Goal: Task Accomplishment & Management: Complete application form

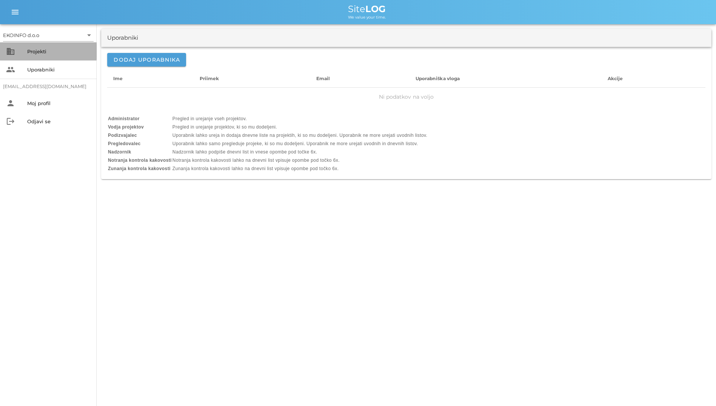
click at [43, 59] on div "business Projekti" at bounding box center [48, 51] width 97 height 18
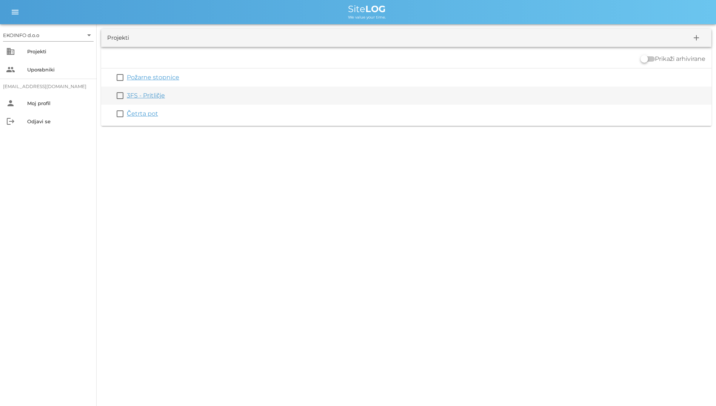
click at [141, 94] on link "3FS - Pritličje" at bounding box center [146, 95] width 38 height 7
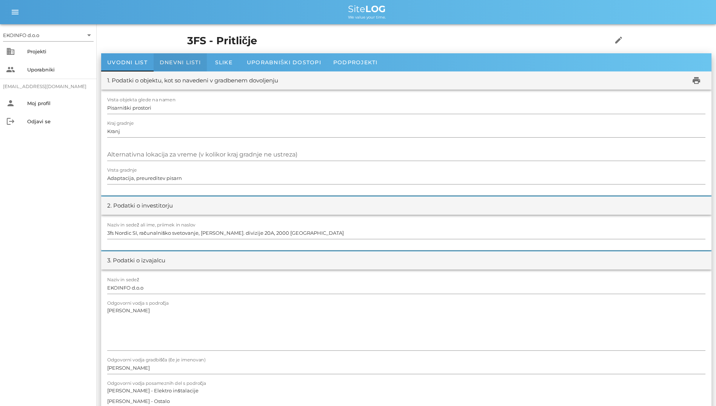
click at [176, 66] on div "Dnevni listi" at bounding box center [180, 62] width 53 height 18
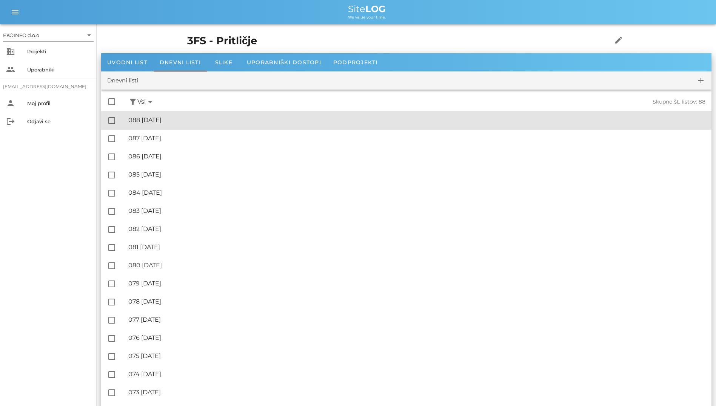
click at [191, 124] on div "🔏 088 [DATE]" at bounding box center [417, 119] width 578 height 7
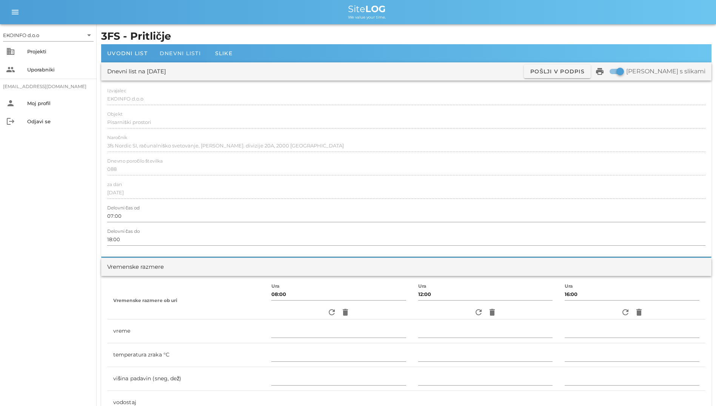
click at [163, 50] on span "Dnevni listi" at bounding box center [180, 53] width 41 height 7
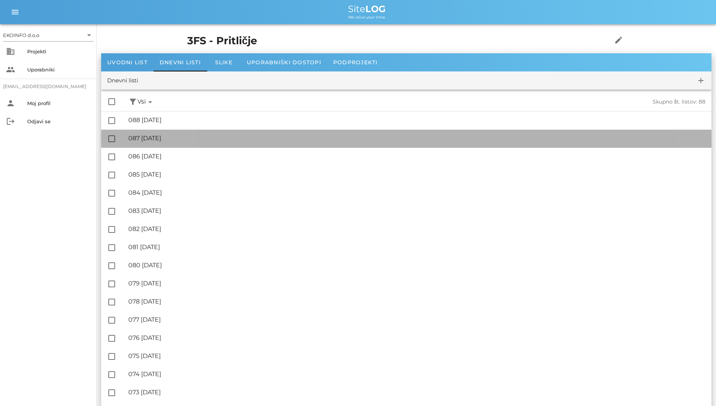
click at [174, 134] on div "🔏 087 ponedeljek, 29.09.2025" at bounding box center [417, 137] width 578 height 7
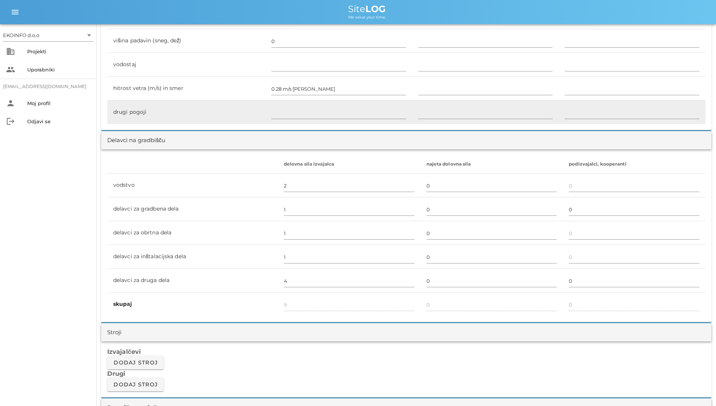
scroll to position [227, 0]
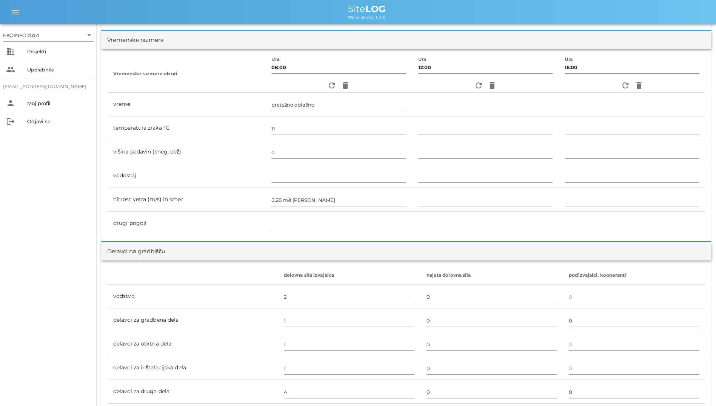
click at [468, 86] on div "refresh delete" at bounding box center [485, 86] width 135 height 14
click at [474, 86] on icon "refresh" at bounding box center [478, 85] width 9 height 9
type input "oblačno"
type input "16"
type input "0"
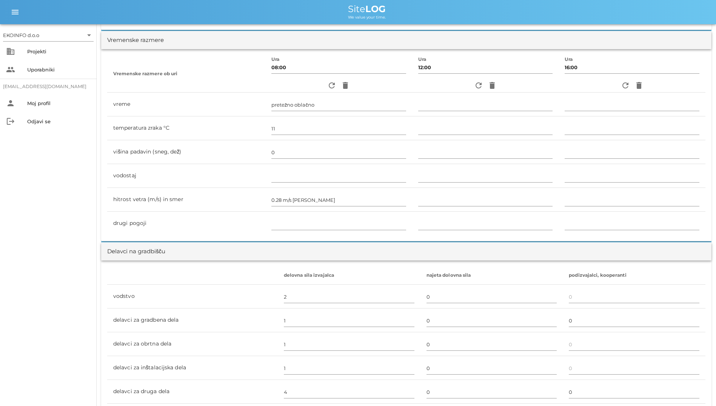
type input "0.28 m/s šibek JV"
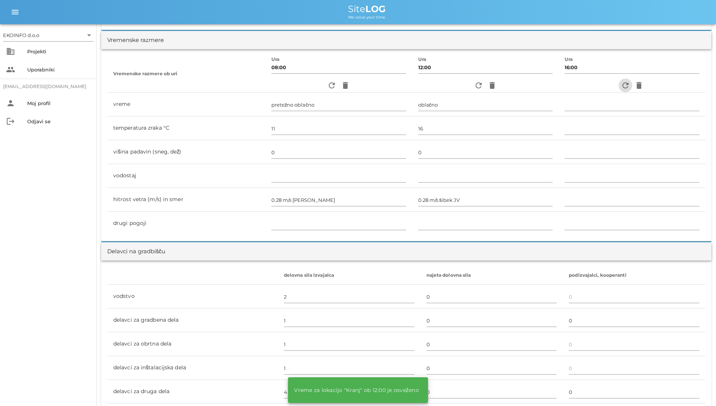
click at [626, 84] on icon "refresh" at bounding box center [625, 85] width 9 height 9
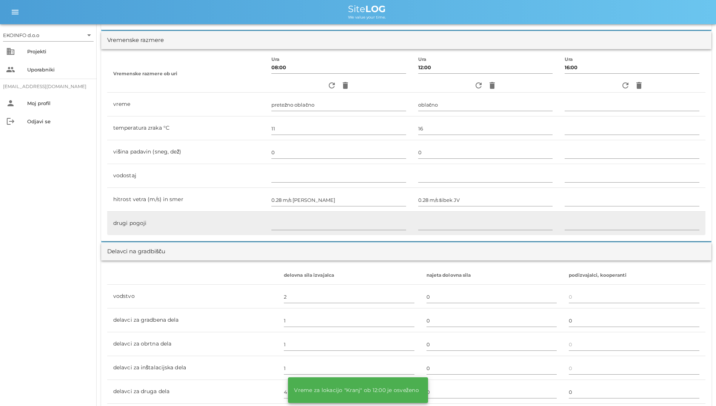
type input "delno oblačno"
type input "16"
type input "0"
type input "1.67 m/s šibek V"
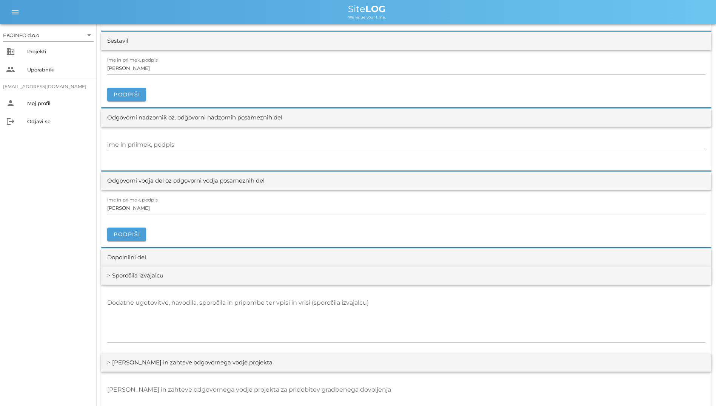
scroll to position [869, 0]
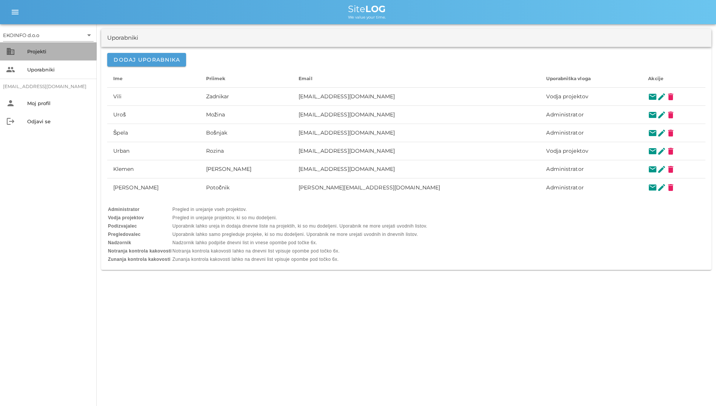
click at [29, 45] on div "business Projekti" at bounding box center [48, 51] width 97 height 18
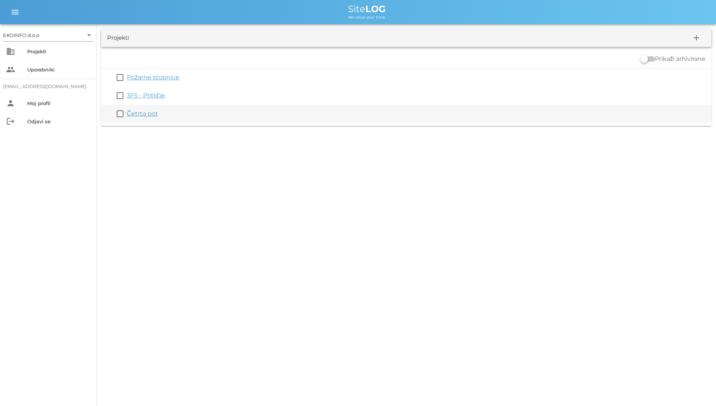
click at [148, 110] on div "Četrta pot" at bounding box center [418, 113] width 582 height 9
click at [148, 113] on link "Četrta pot" at bounding box center [142, 113] width 31 height 7
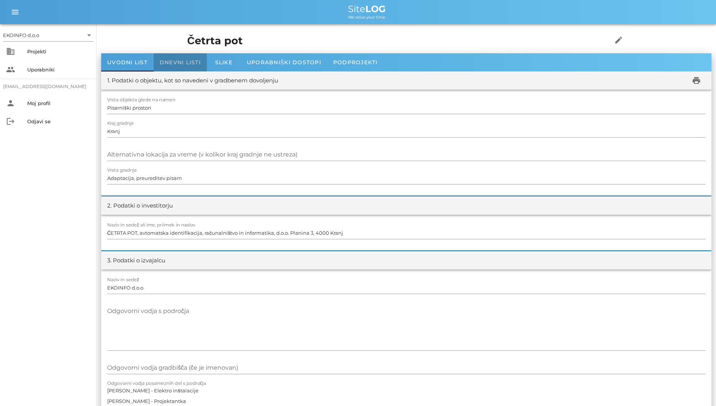
click at [191, 65] on span "Dnevni listi" at bounding box center [180, 62] width 41 height 7
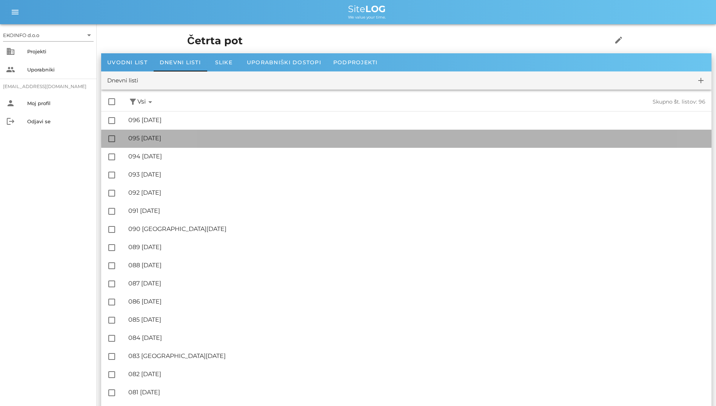
click at [200, 138] on div "🔏 095 [DATE]" at bounding box center [417, 137] width 578 height 7
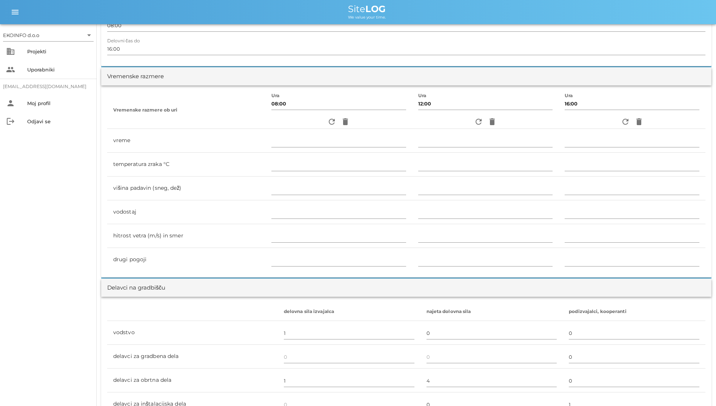
scroll to position [189, 0]
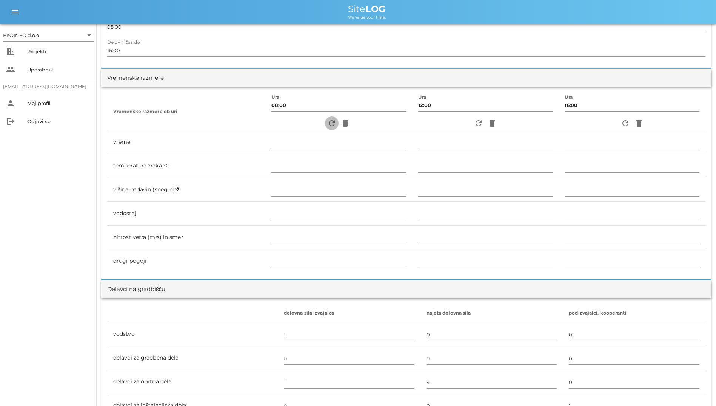
click at [328, 120] on icon "refresh" at bounding box center [331, 123] width 9 height 9
type input "pretežno oblačno"
type input "11"
type input "0"
type input "0.28 m/s [PERSON_NAME]"
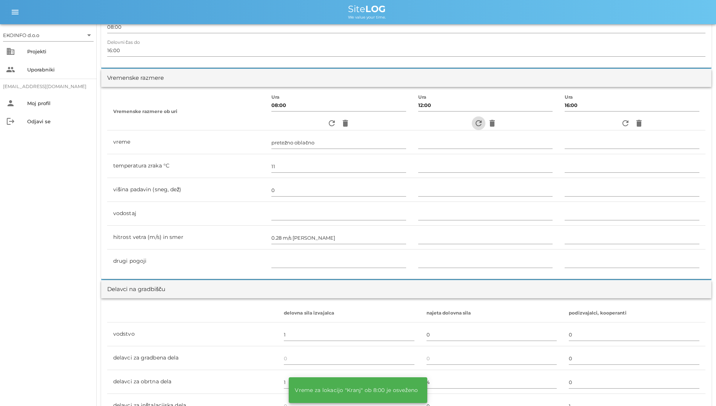
click at [474, 122] on icon "refresh" at bounding box center [478, 123] width 9 height 9
type input "oblačno"
type input "16"
type input "0"
type input "0.28 m/s šibek JV"
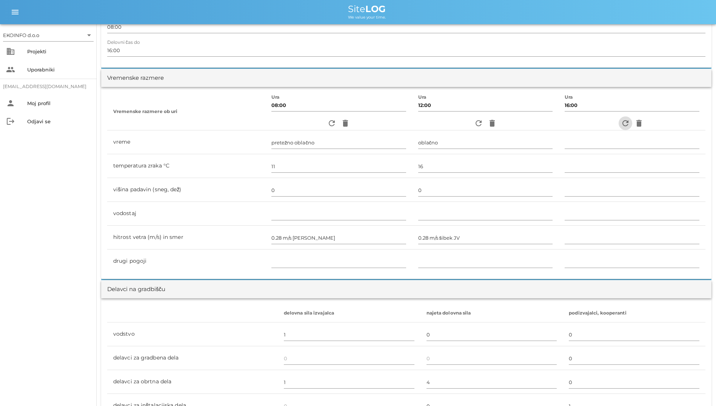
click at [630, 120] on span "refresh" at bounding box center [626, 123] width 14 height 9
type input "delno oblačno"
type input "16"
type input "0"
type input "1.67 m/s šibek V"
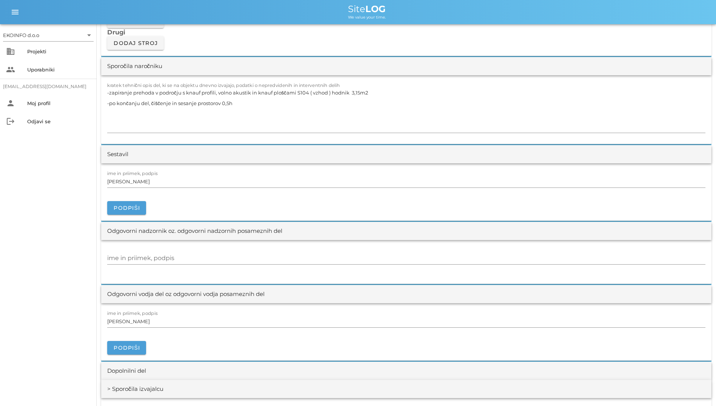
scroll to position [680, 0]
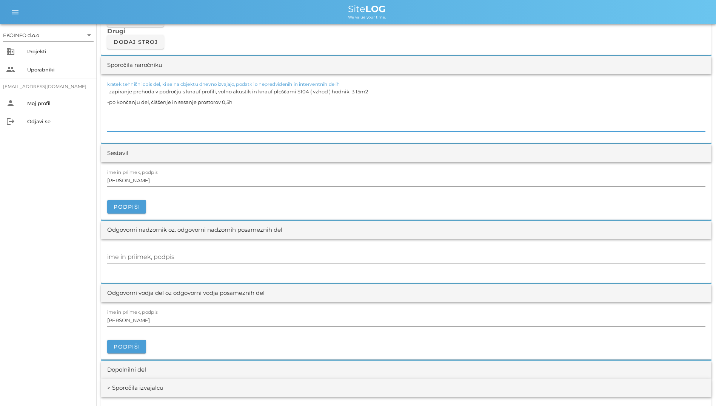
click at [538, 107] on textarea "-zapiranje prehoda v področju s knauf profili, volno akustik in knauf ploščami …" at bounding box center [406, 108] width 599 height 45
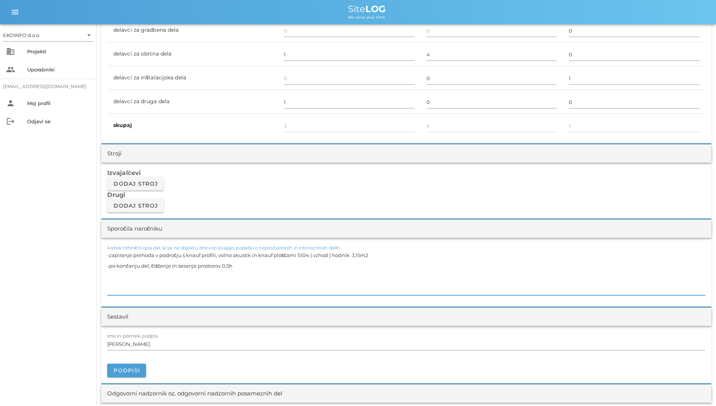
scroll to position [491, 0]
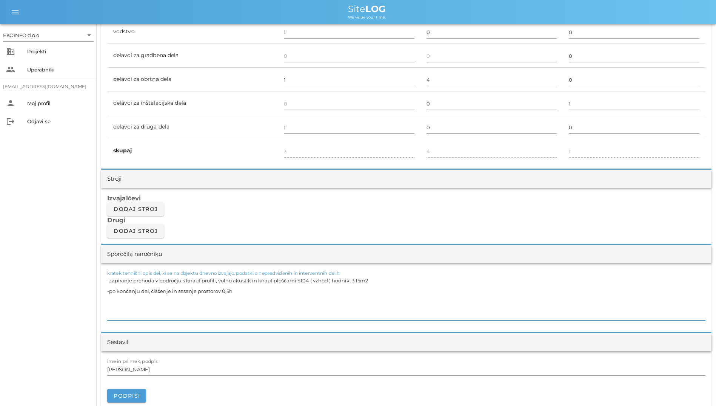
click at [276, 201] on h3 "Izvajalčevi" at bounding box center [406, 198] width 599 height 8
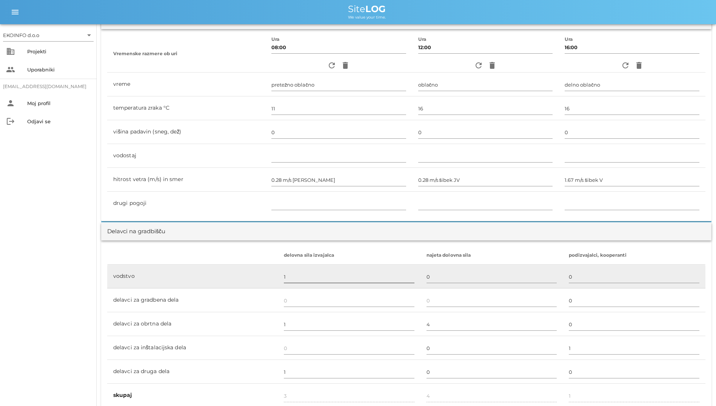
scroll to position [227, 0]
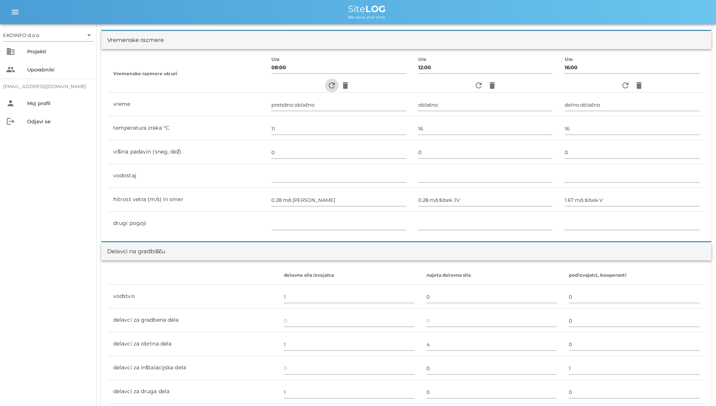
click at [327, 86] on icon "refresh" at bounding box center [331, 85] width 9 height 9
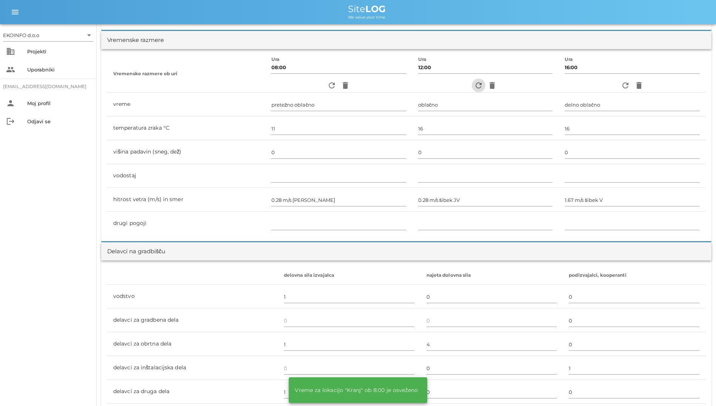
click at [478, 86] on icon "refresh" at bounding box center [478, 85] width 9 height 9
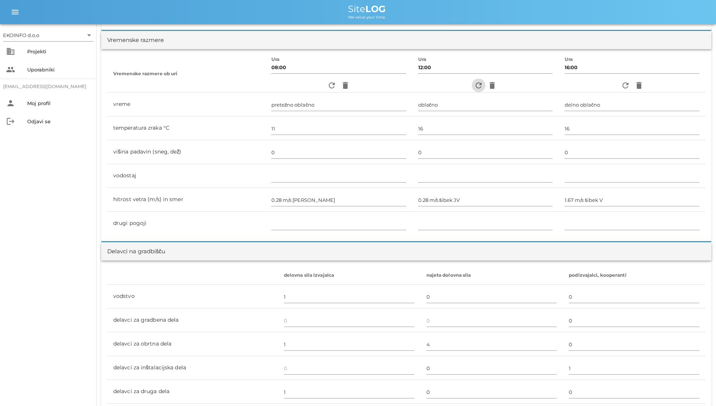
click at [479, 82] on icon "refresh" at bounding box center [478, 85] width 9 height 9
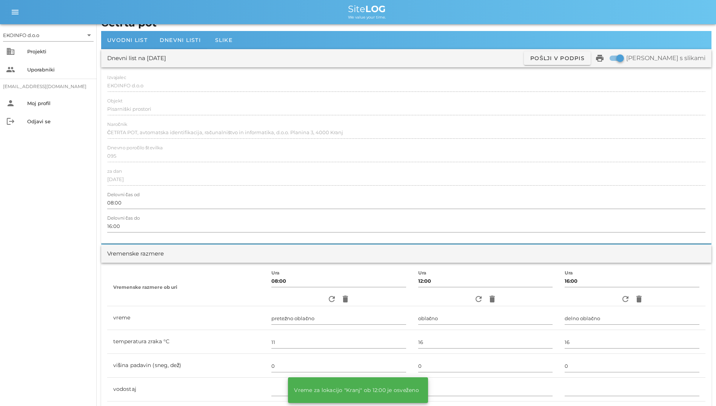
scroll to position [0, 0]
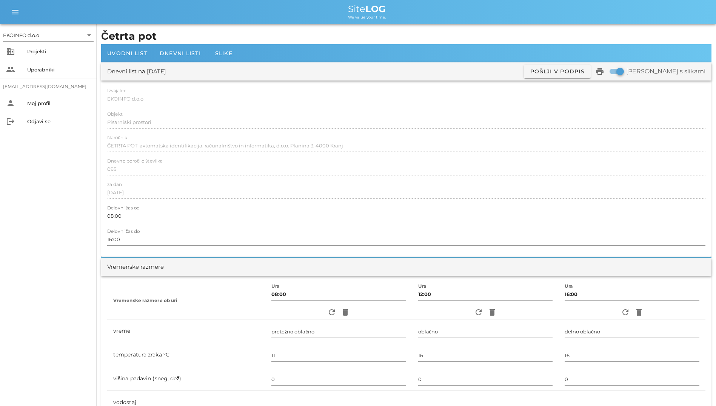
drag, startPoint x: 644, startPoint y: 73, endPoint x: 357, endPoint y: 49, distance: 287.3
click at [173, 60] on div "Dnevni listi" at bounding box center [180, 53] width 53 height 18
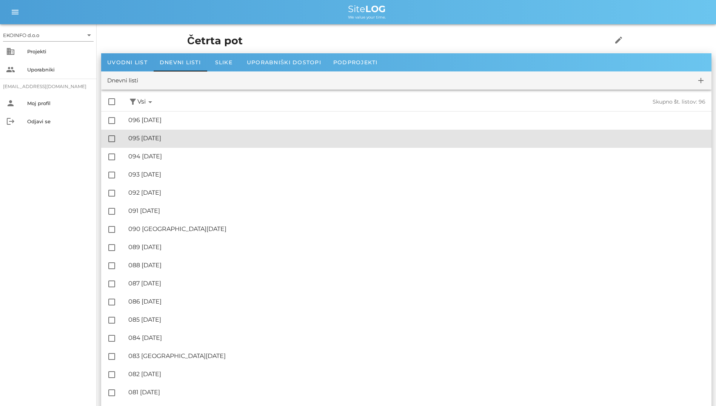
click at [169, 145] on div "🔏 095 [DATE] ✓ Podpisal: Nadzornik ✓ Podpisal: Sestavljalec ✓ Podpisal: Odgovor…" at bounding box center [417, 138] width 578 height 17
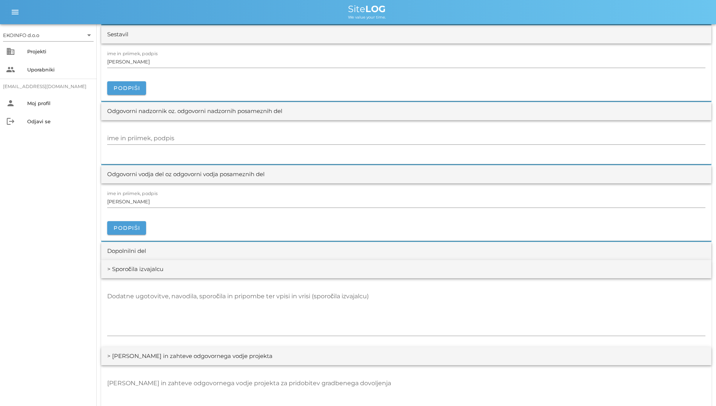
scroll to position [982, 0]
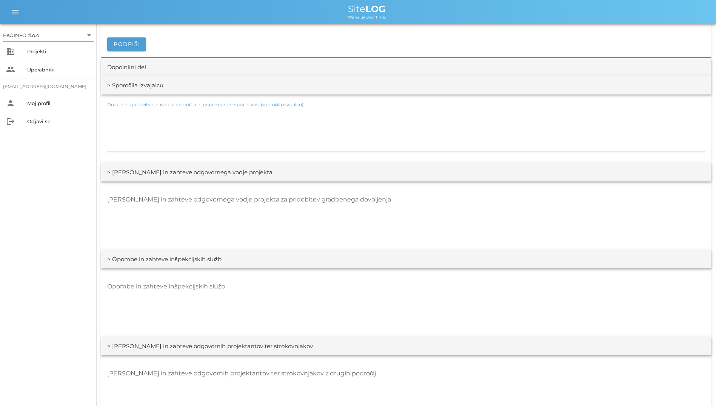
click at [313, 139] on textarea "Dodatne ugotovitve, navodila, sporočila in pripombe ter vpisi in vrisi (sporoči…" at bounding box center [406, 129] width 599 height 45
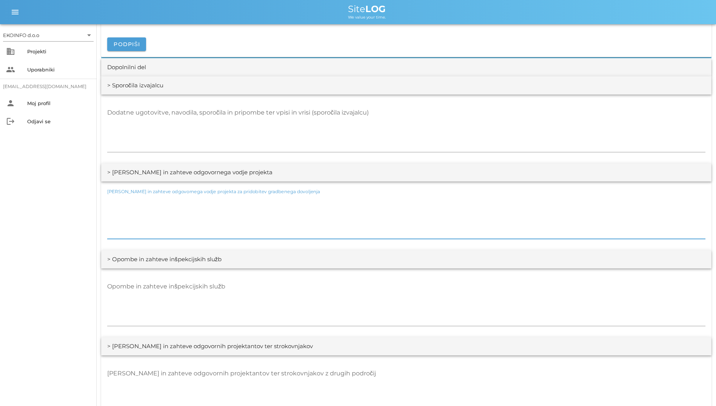
click at [296, 204] on textarea "[PERSON_NAME] in zahteve odgovornega vodje projekta za pridobitev gradbenega do…" at bounding box center [406, 215] width 599 height 45
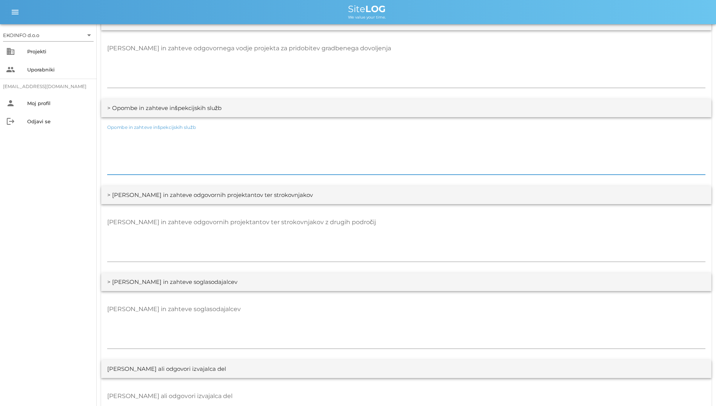
click at [275, 149] on textarea "Opombe in zahteve inšpekcijskih služb" at bounding box center [406, 151] width 599 height 45
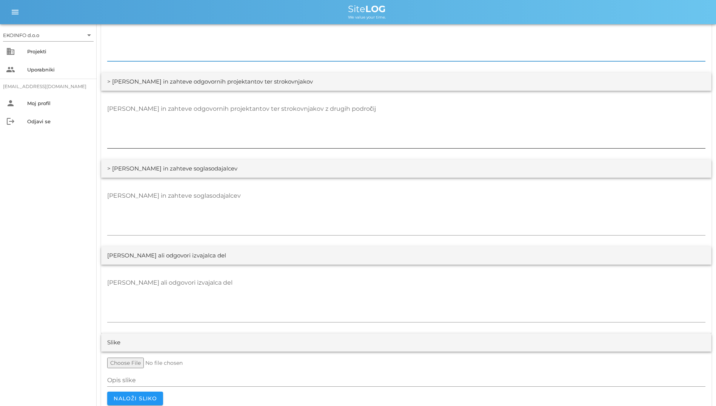
click at [226, 134] on textarea "[PERSON_NAME] in zahteve odgovornih projektantov ter strokovnjakov z drugih pod…" at bounding box center [406, 125] width 599 height 45
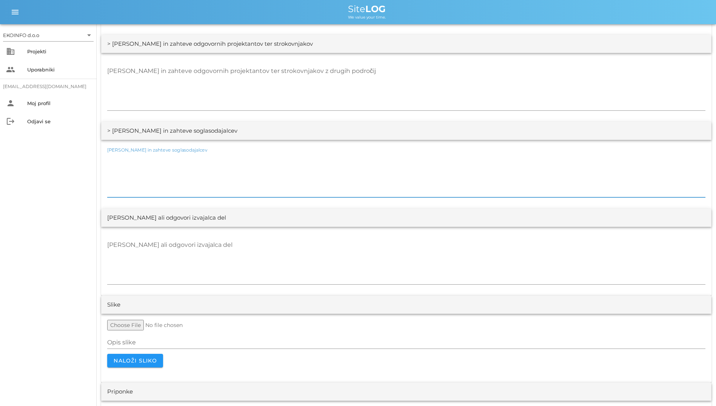
click at [235, 166] on textarea "[PERSON_NAME] in zahteve soglasodajalcev" at bounding box center [406, 174] width 599 height 45
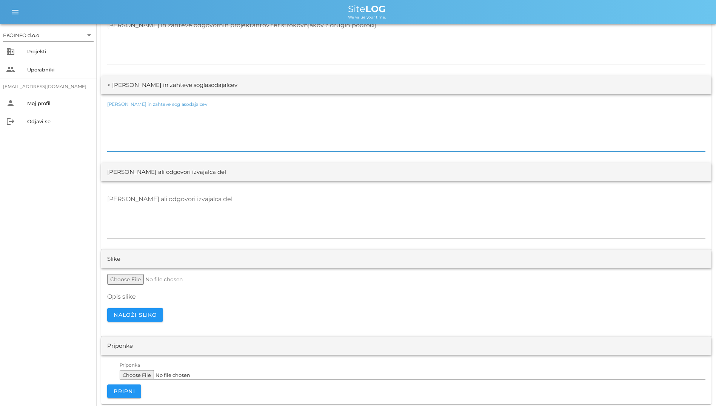
scroll to position [1333, 0]
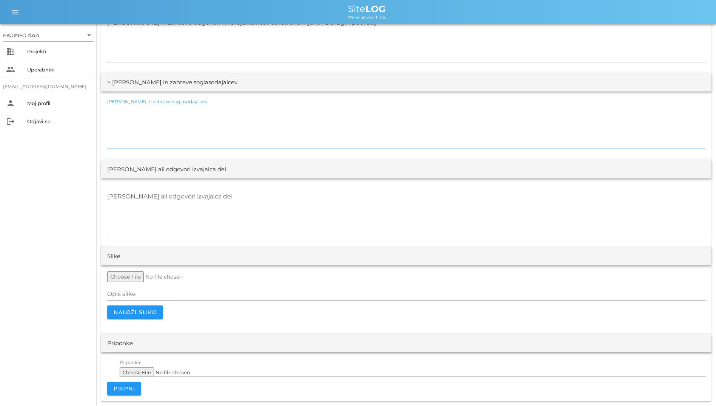
click at [235, 176] on div "[PERSON_NAME] ali odgovori izvajalca del" at bounding box center [406, 169] width 611 height 18
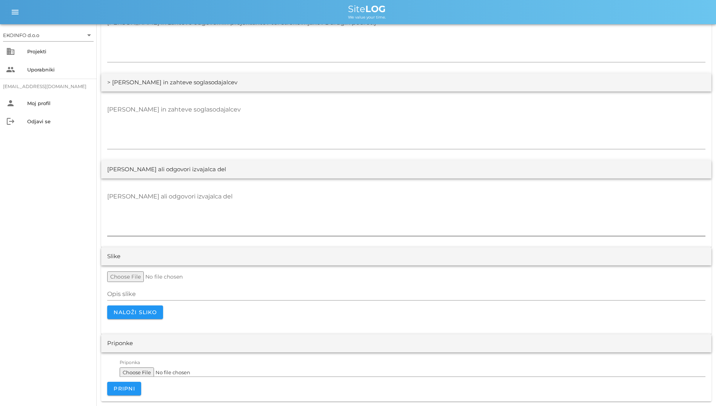
click at [235, 187] on div "[PERSON_NAME] ali odgovori izvajalca del" at bounding box center [406, 213] width 599 height 55
click at [235, 194] on textarea "[PERSON_NAME] ali odgovori izvajalca del" at bounding box center [406, 212] width 599 height 45
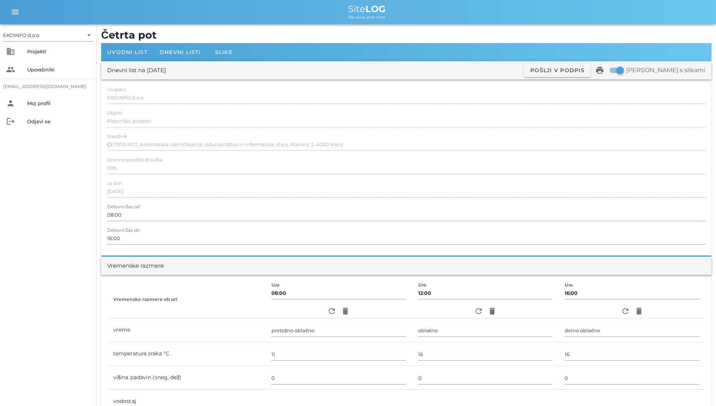
scroll to position [0, 0]
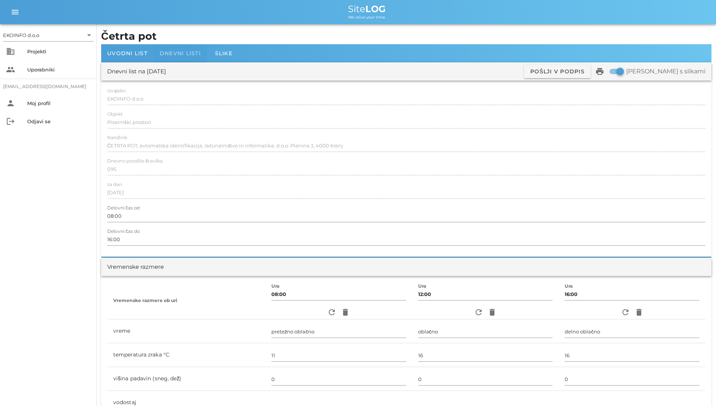
click at [185, 56] on span "Dnevni listi" at bounding box center [180, 53] width 41 height 7
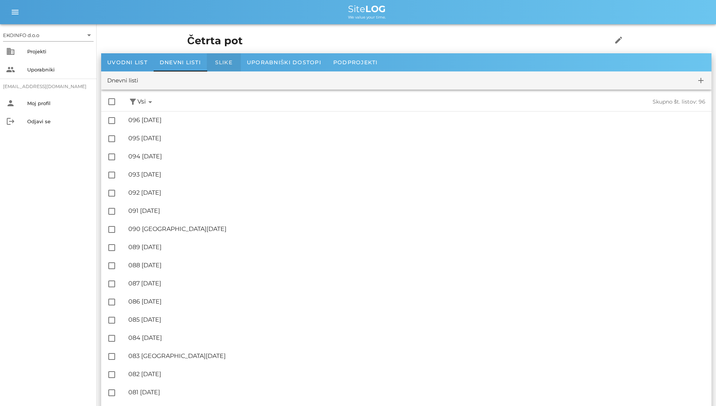
click at [217, 61] on span "Slike" at bounding box center [223, 62] width 17 height 7
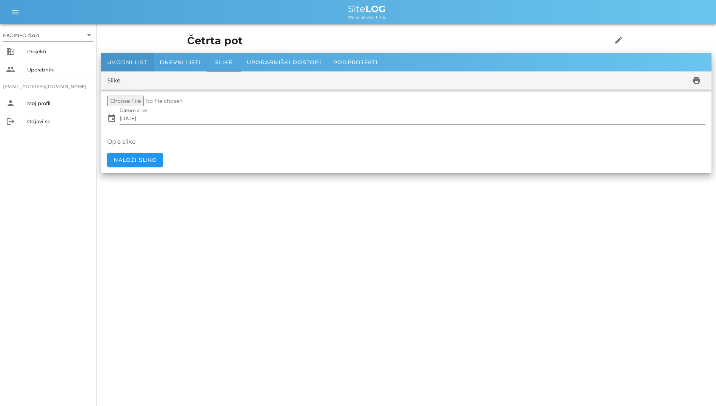
click at [128, 58] on div "Uvodni list" at bounding box center [127, 62] width 53 height 18
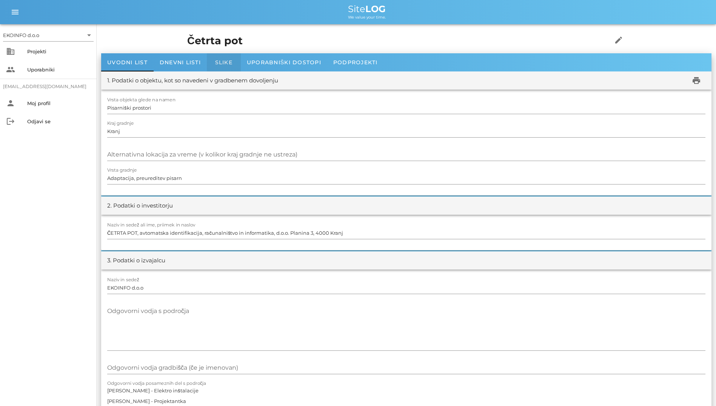
click at [230, 63] on span "Slike" at bounding box center [223, 62] width 17 height 7
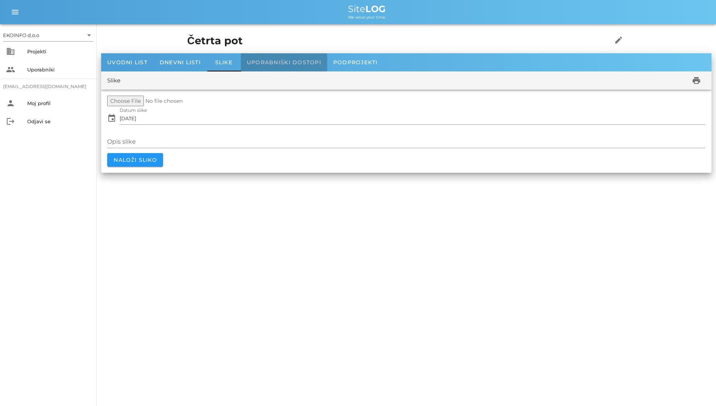
click at [274, 60] on span "Uporabniški dostopi" at bounding box center [284, 62] width 74 height 7
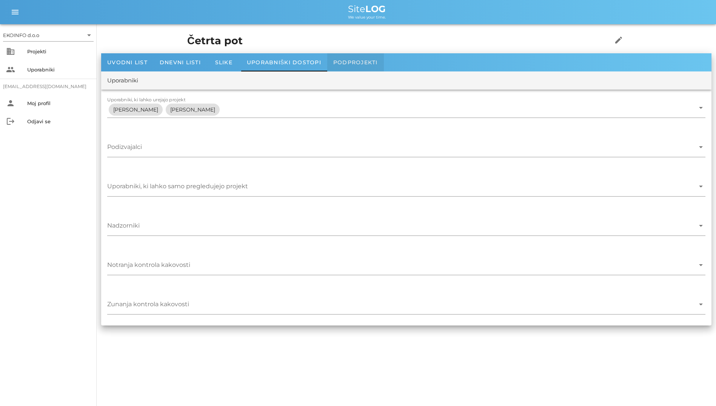
click at [341, 59] on span "Podprojekti" at bounding box center [356, 62] width 45 height 7
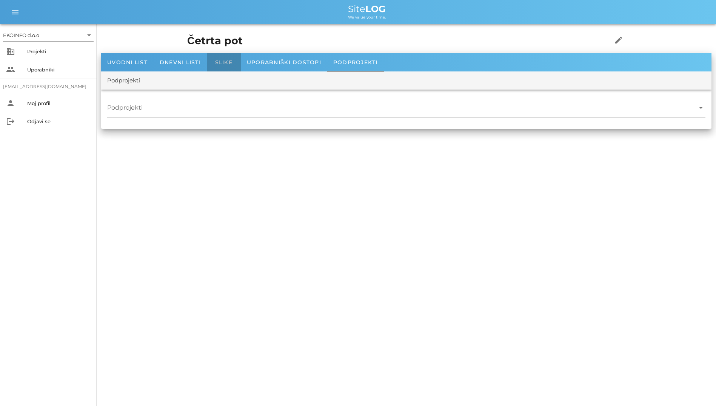
click at [226, 62] on span "Slike" at bounding box center [223, 62] width 17 height 7
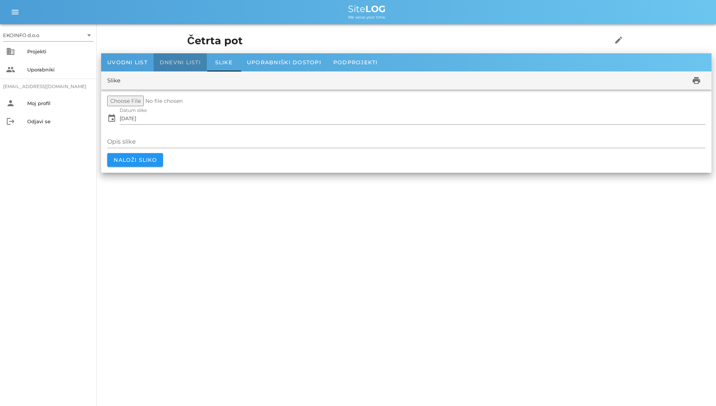
click at [202, 62] on div "Dnevni listi" at bounding box center [180, 62] width 53 height 18
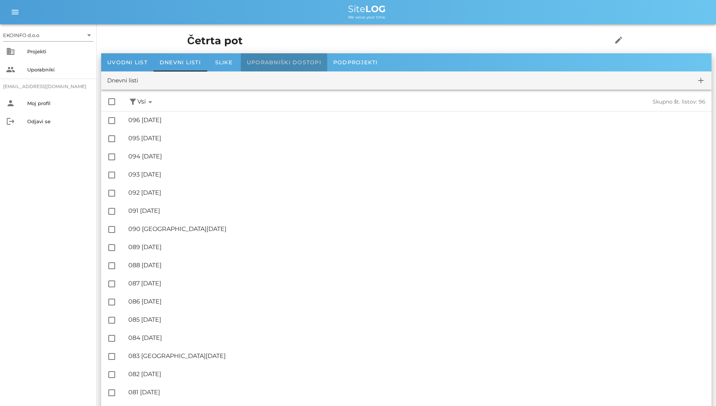
click at [259, 60] on span "Uporabniški dostopi" at bounding box center [284, 62] width 74 height 7
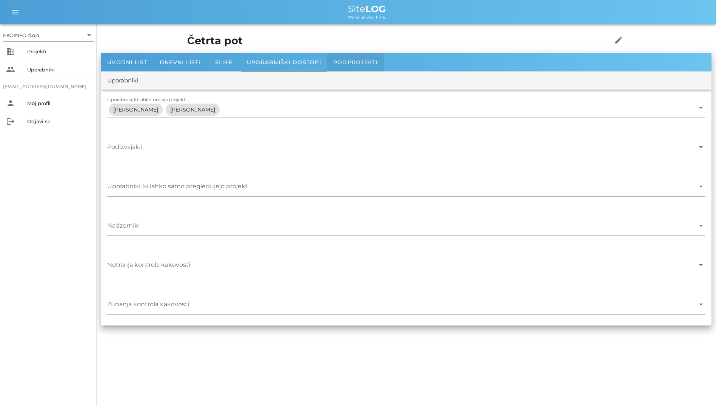
click at [339, 60] on span "Podprojekti" at bounding box center [356, 62] width 45 height 7
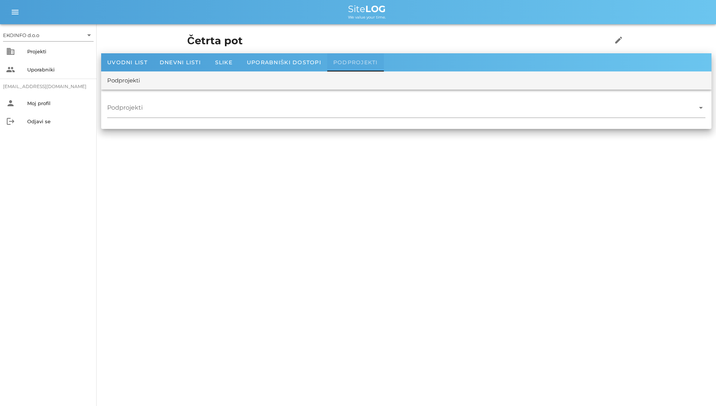
click at [339, 60] on span "Podprojekti" at bounding box center [356, 62] width 45 height 7
click at [302, 62] on span "Uporabniški dostopi" at bounding box center [284, 62] width 74 height 7
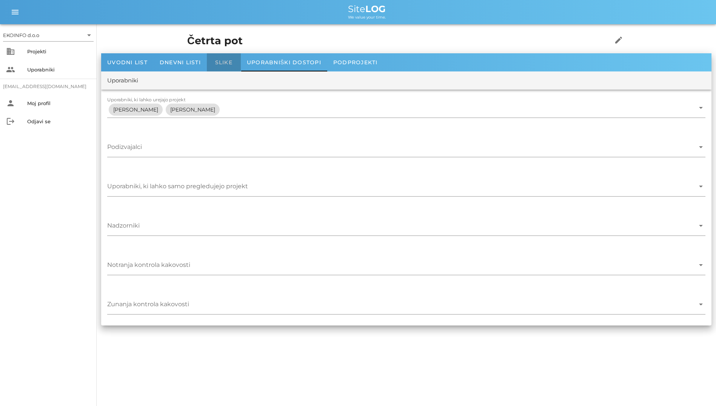
click at [227, 68] on div "Slike" at bounding box center [224, 62] width 34 height 18
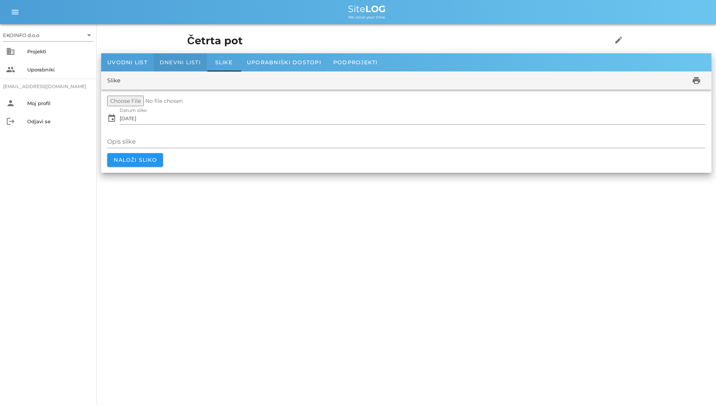
click at [187, 64] on span "Dnevni listi" at bounding box center [180, 62] width 41 height 7
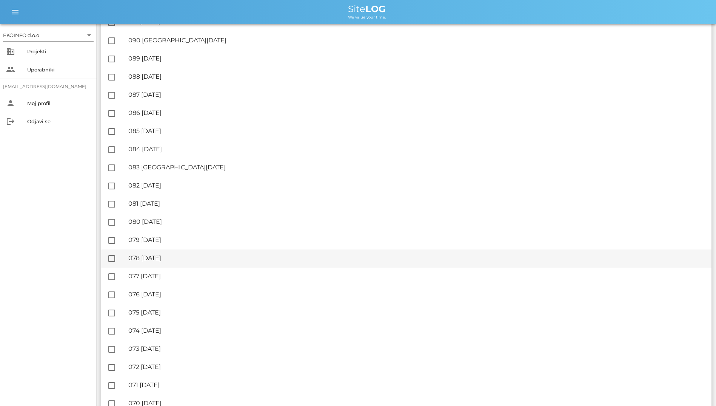
scroll to position [189, 0]
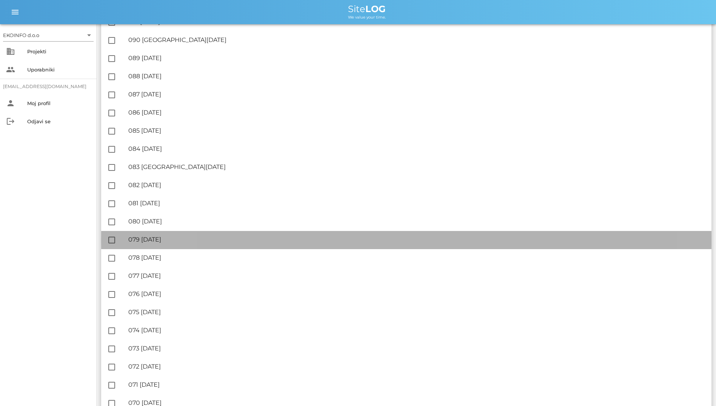
click at [197, 248] on div "🔏 079 [DATE] ✓ Podpisal: Nadzornik ✓ Podpisal: Sestavljalec ✓ Podpisal: Odgovor…" at bounding box center [417, 239] width 578 height 17
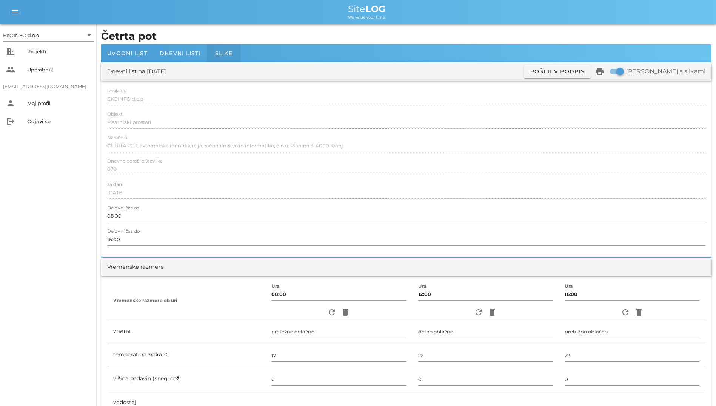
click at [218, 56] on span "Slike" at bounding box center [223, 53] width 17 height 7
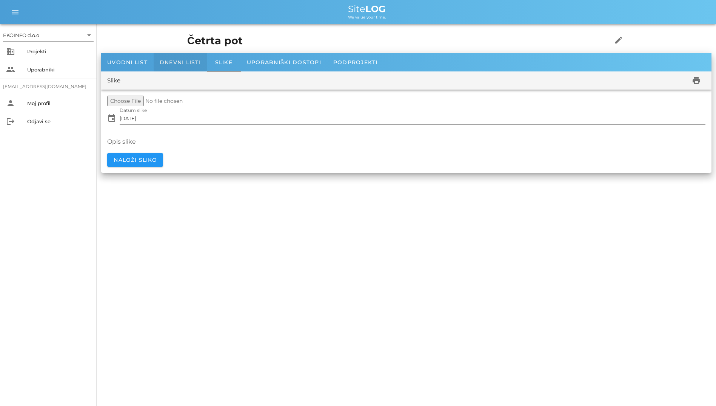
click at [205, 59] on div "Dnevni listi" at bounding box center [180, 62] width 53 height 18
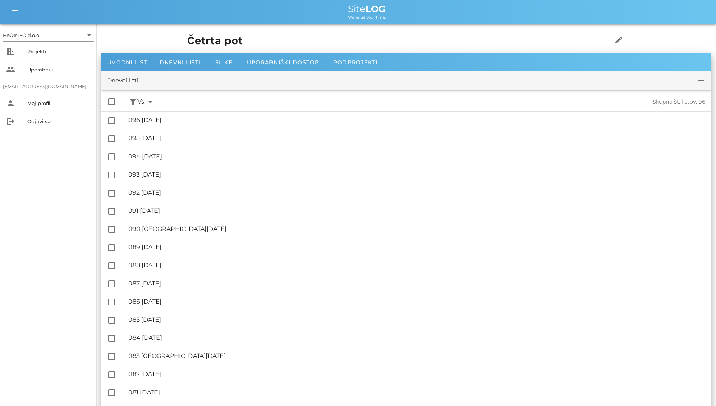
click at [150, 101] on icon "arrow_drop_down" at bounding box center [150, 101] width 9 height 9
click at [178, 99] on div "check_box_outline_blank filter_alt Podpisani arrow_drop_down Nepodpisani arrow_…" at bounding box center [406, 102] width 611 height 19
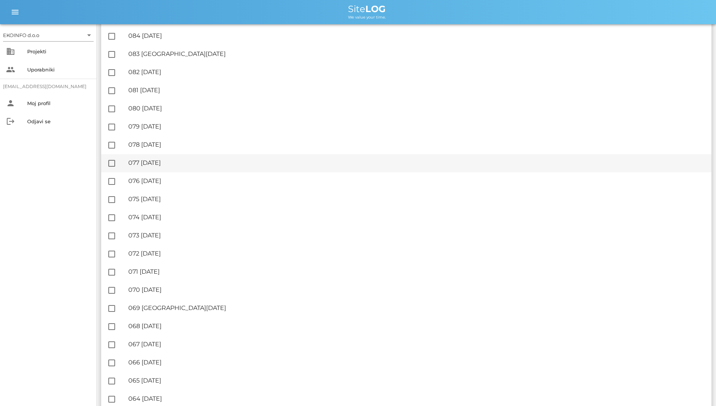
scroll to position [302, 0]
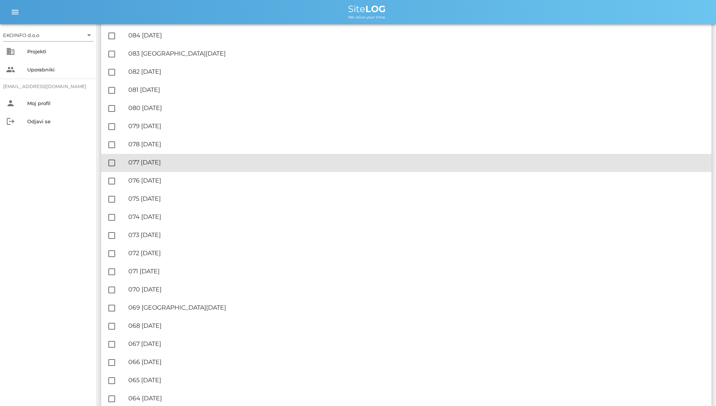
click at [173, 163] on div "🔏 077 [DATE]" at bounding box center [417, 162] width 578 height 7
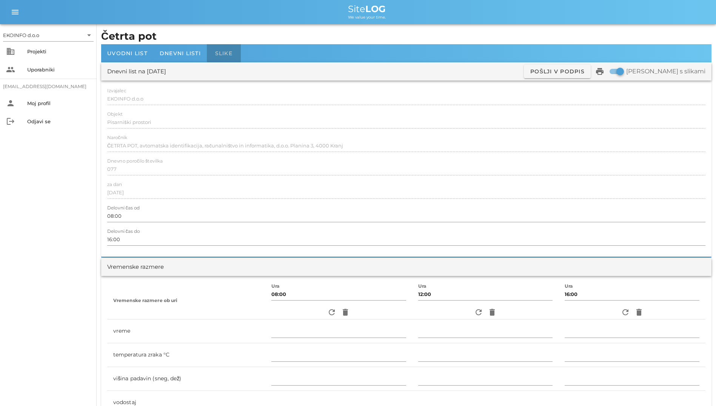
click at [216, 57] on div "Slike" at bounding box center [224, 53] width 34 height 18
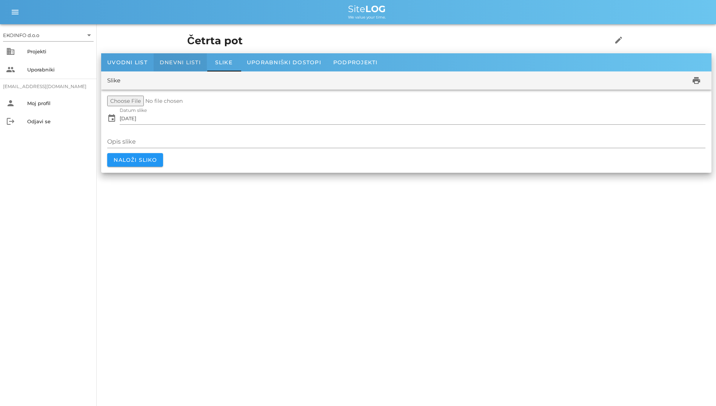
click at [187, 65] on span "Dnevni listi" at bounding box center [180, 62] width 41 height 7
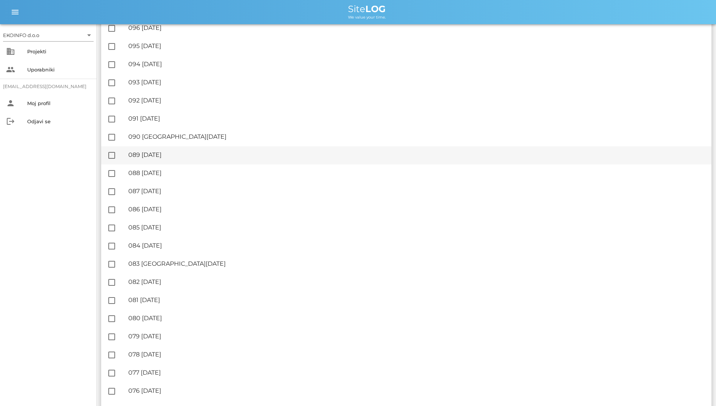
scroll to position [189, 0]
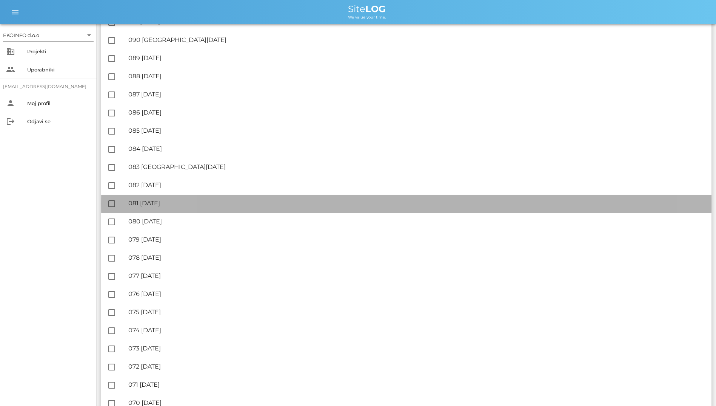
click at [182, 211] on div "🔏 081 [DATE] ✓ Podpisal: Nadzornik ✓ Podpisal: Sestavljalec ✓ Podpisal: Odgovor…" at bounding box center [417, 203] width 578 height 17
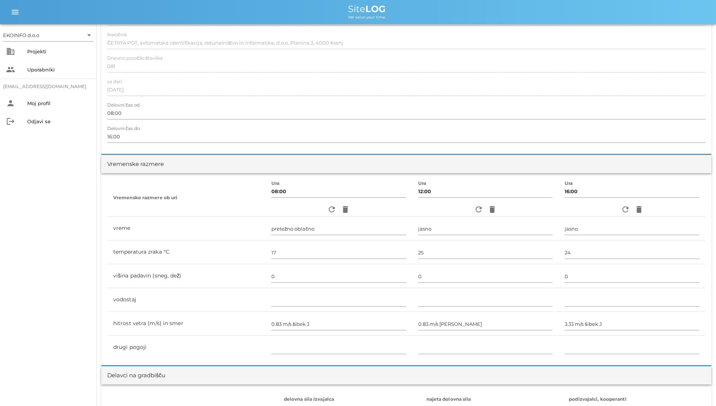
scroll to position [113, 0]
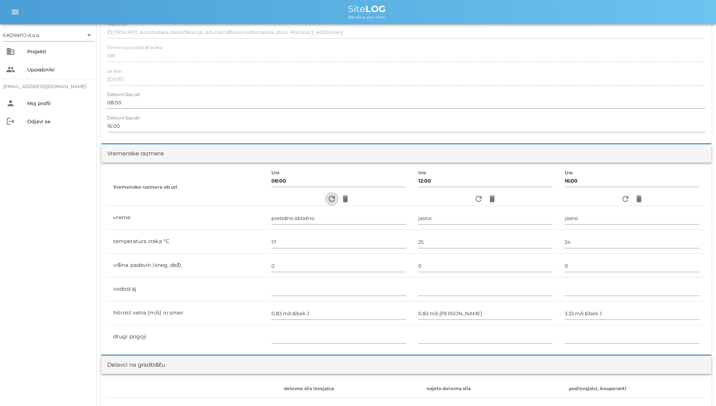
click at [327, 196] on icon "refresh" at bounding box center [331, 198] width 9 height 9
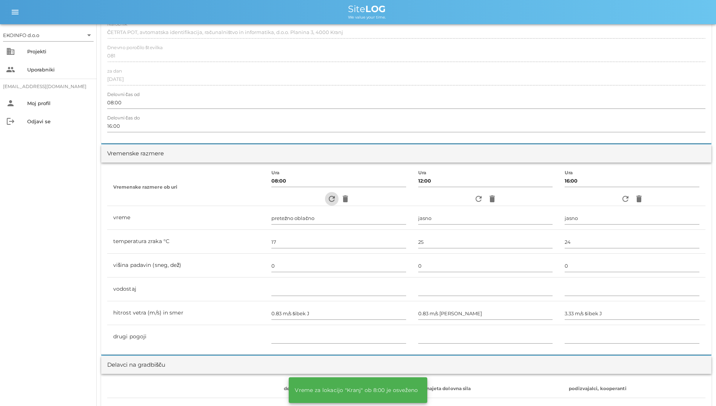
click at [327, 196] on icon "refresh" at bounding box center [331, 198] width 9 height 9
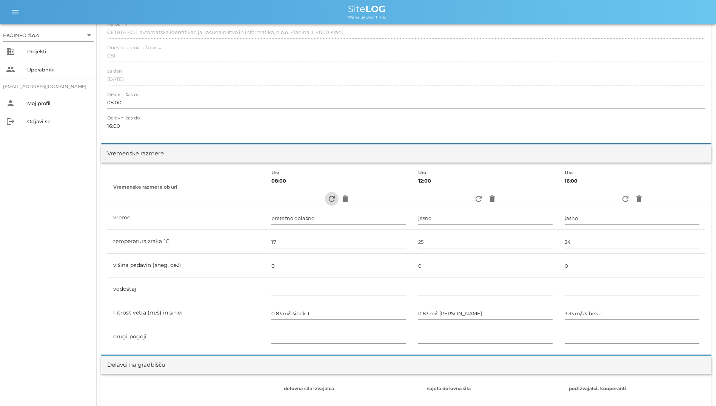
click at [327, 196] on icon "refresh" at bounding box center [331, 198] width 9 height 9
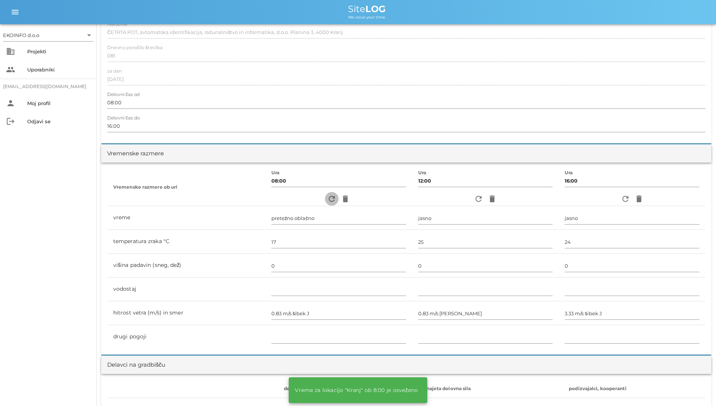
click at [327, 196] on icon "refresh" at bounding box center [331, 198] width 9 height 9
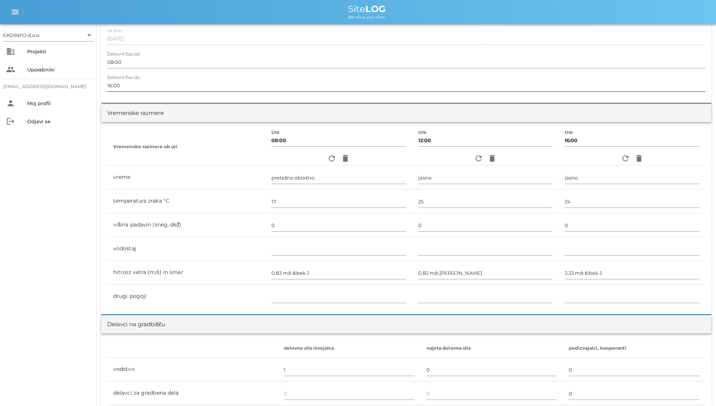
scroll to position [76, 0]
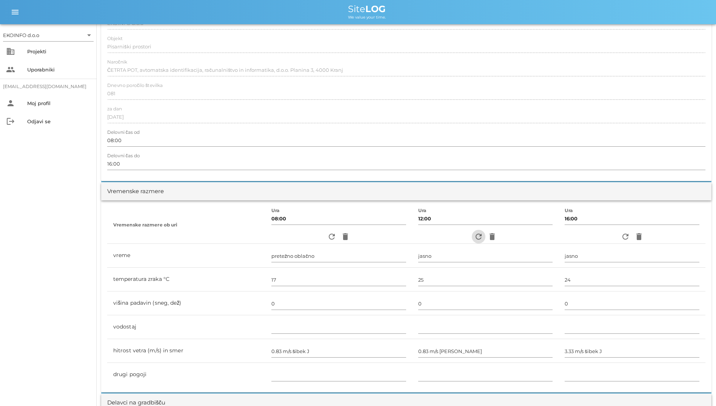
click at [474, 233] on icon "refresh" at bounding box center [478, 236] width 9 height 9
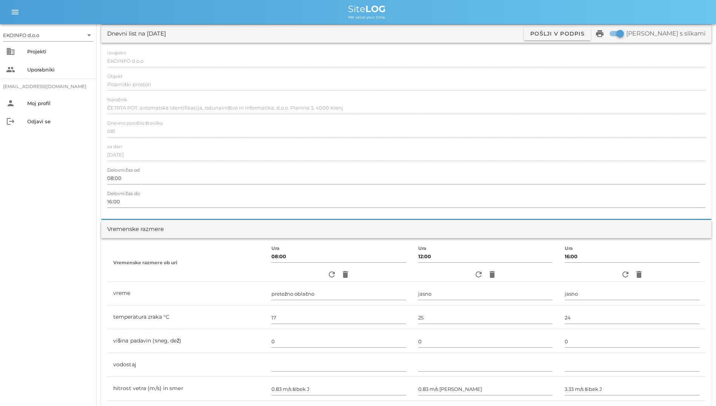
scroll to position [0, 0]
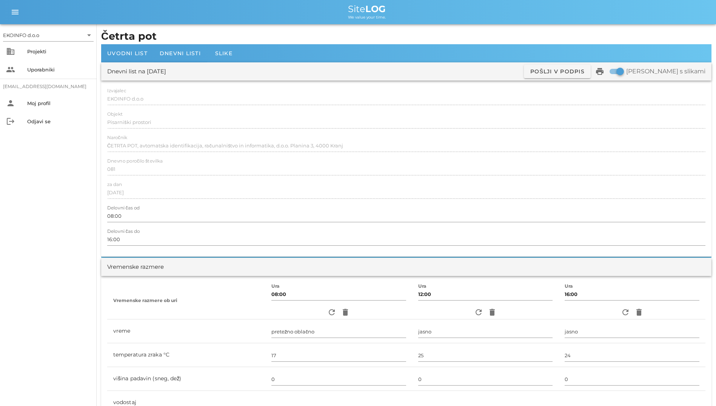
click at [197, 63] on div "Dnevni list na [DATE] ✓ Podpisan Pošlji v podpis print Natisni s slikami" at bounding box center [406, 71] width 611 height 18
click at [196, 50] on span "Dnevni listi" at bounding box center [180, 53] width 41 height 7
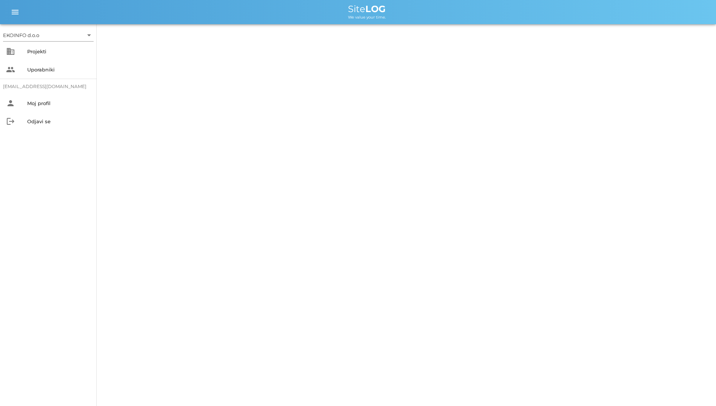
click at [196, 50] on div "EKOINFO d.o.o arrow_drop_down business Projekti people Uporabniki [EMAIL_ADDRES…" at bounding box center [358, 203] width 716 height 406
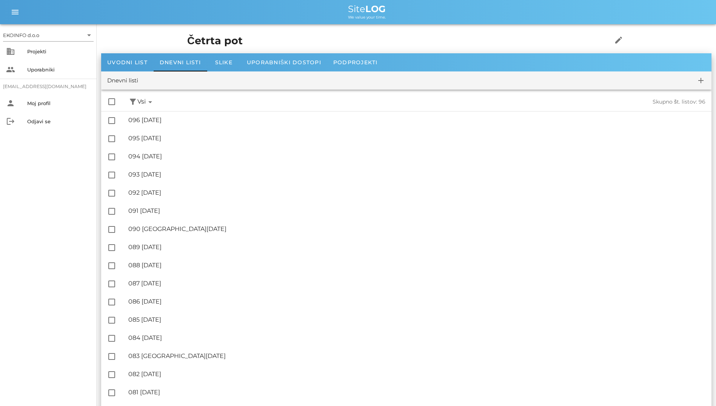
click at [111, 71] on div "Dnevni listi add" at bounding box center [406, 80] width 611 height 18
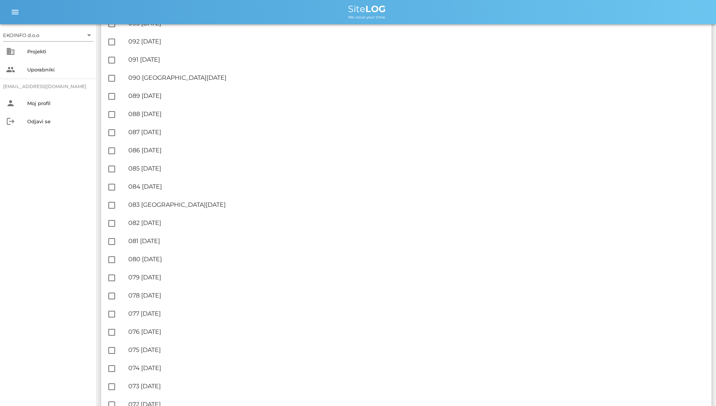
click at [48, 211] on div "EKOINFO d.o.o arrow_drop_down business Projekti people Uporabniki [EMAIL_ADDRES…" at bounding box center [48, 214] width 97 height 381
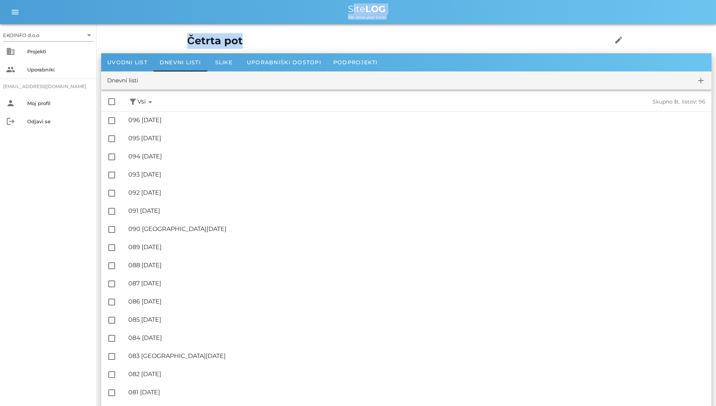
drag, startPoint x: 340, startPoint y: 9, endPoint x: 388, endPoint y: 31, distance: 52.9
click at [208, 34] on h1 "Četrta pot" at bounding box center [388, 40] width 402 height 15
click at [354, 72] on div "Dnevni listi add" at bounding box center [406, 80] width 611 height 18
click at [354, 68] on div "Podprojekti" at bounding box center [355, 62] width 57 height 18
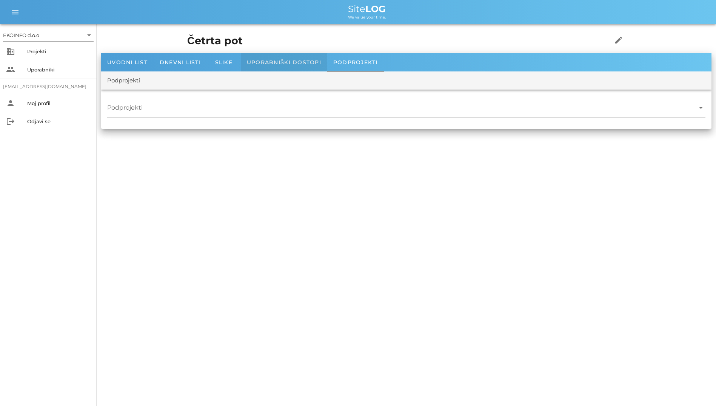
click at [277, 60] on span "Uporabniški dostopi" at bounding box center [284, 62] width 74 height 7
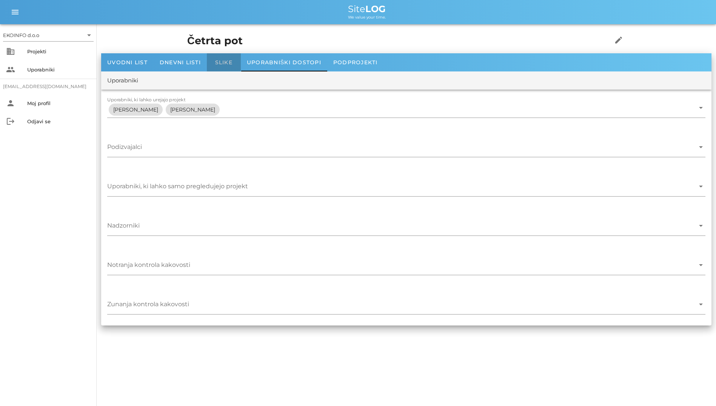
click at [230, 64] on span "Slike" at bounding box center [223, 62] width 17 height 7
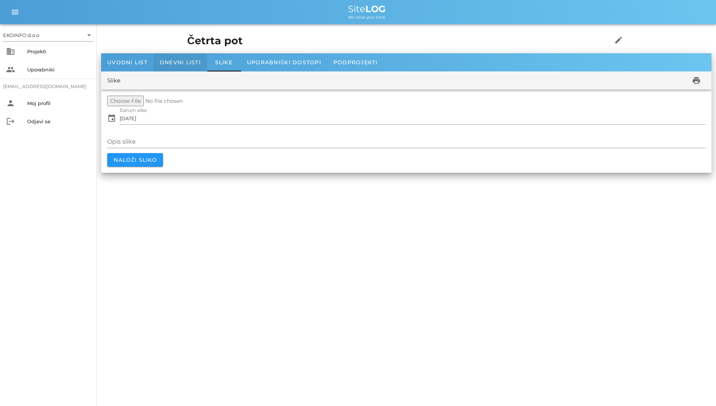
click at [187, 62] on span "Dnevni listi" at bounding box center [180, 62] width 41 height 7
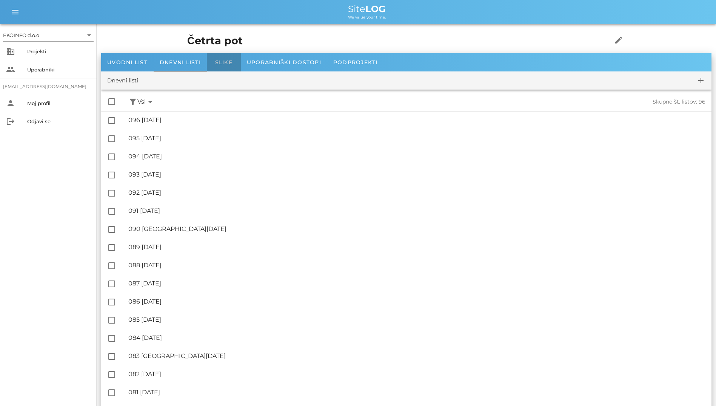
click at [224, 68] on div "Slike" at bounding box center [224, 62] width 34 height 18
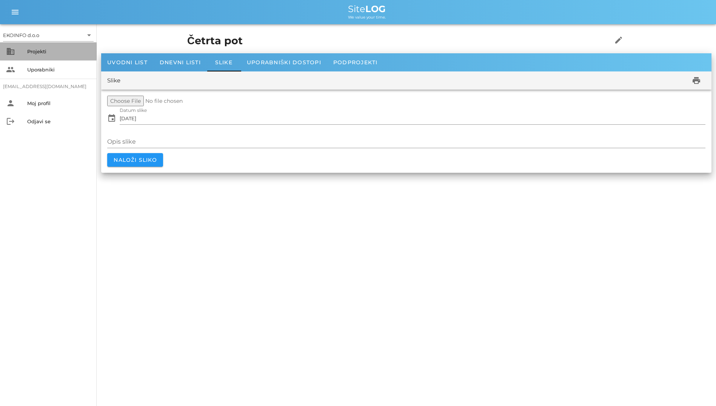
click at [75, 45] on div "business Projekti" at bounding box center [48, 51] width 97 height 18
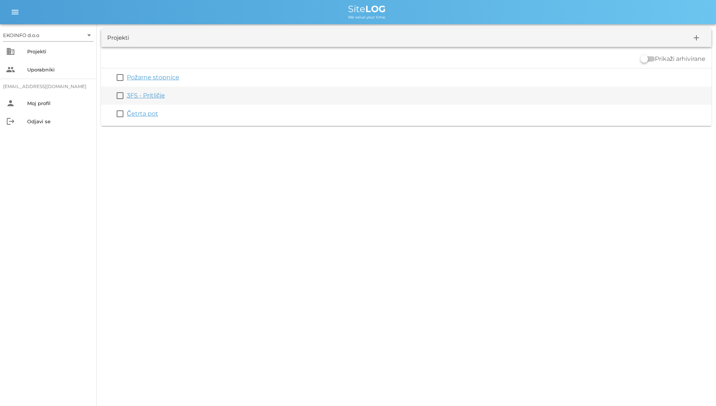
click at [153, 96] on link "3FS - Pritličje" at bounding box center [146, 95] width 38 height 7
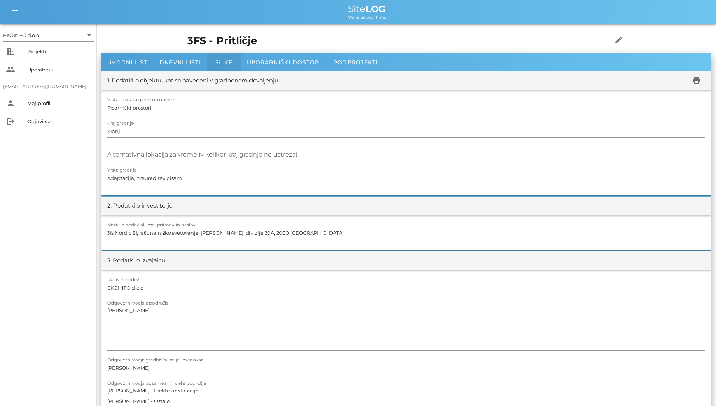
click at [231, 62] on span "Slike" at bounding box center [223, 62] width 17 height 7
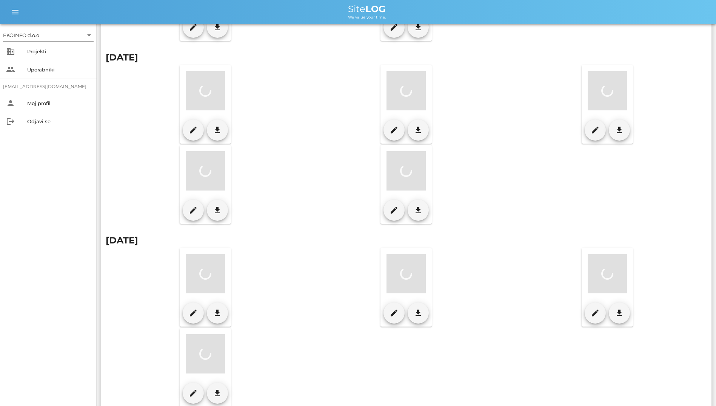
scroll to position [240, 0]
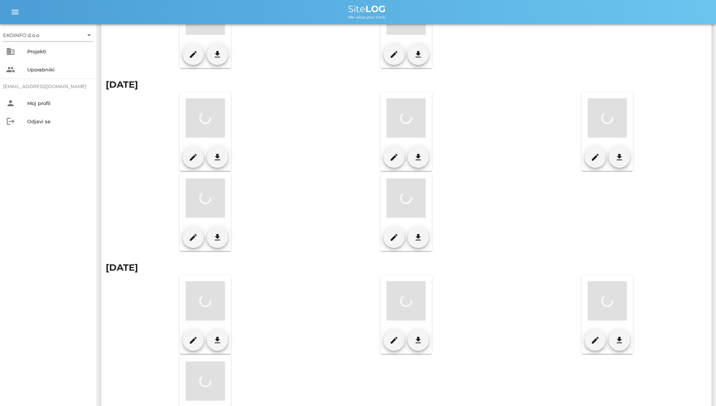
click at [206, 88] on h2 "[DATE]" at bounding box center [407, 85] width 602 height 14
click at [207, 111] on div at bounding box center [205, 117] width 39 height 39
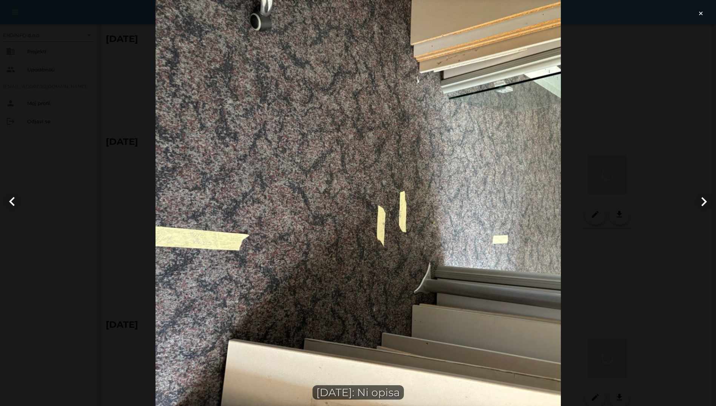
scroll to position [51, 0]
click at [697, 13] on div "×" at bounding box center [704, 12] width 24 height 24
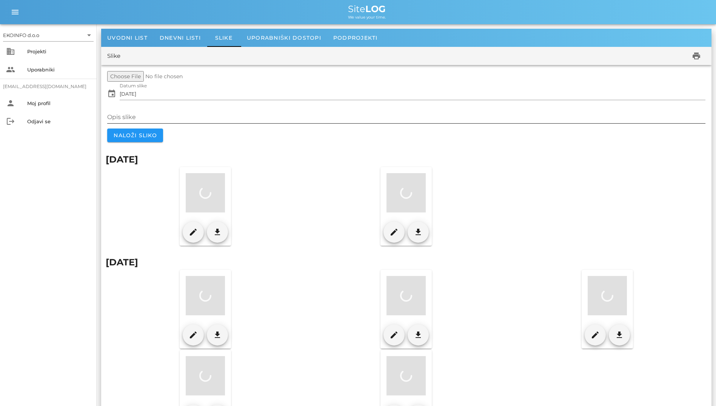
scroll to position [0, 0]
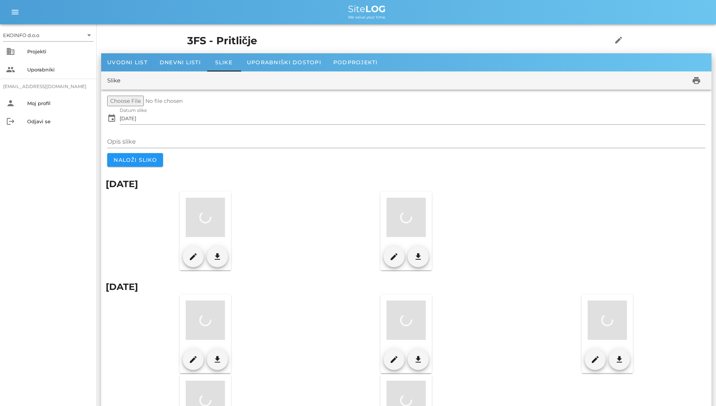
click at [295, 50] on div "3FS - Pritličje edit" at bounding box center [407, 41] width 448 height 25
click at [289, 60] on span "Uporabniški dostopi" at bounding box center [284, 62] width 74 height 7
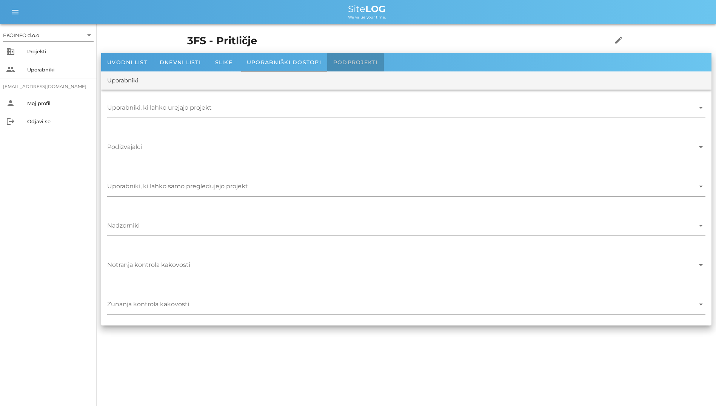
click at [352, 63] on span "Podprojekti" at bounding box center [356, 62] width 45 height 7
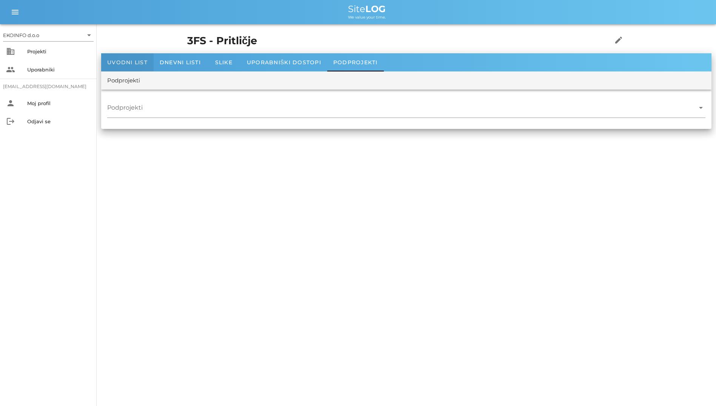
click at [126, 62] on span "Uvodni list" at bounding box center [127, 62] width 40 height 7
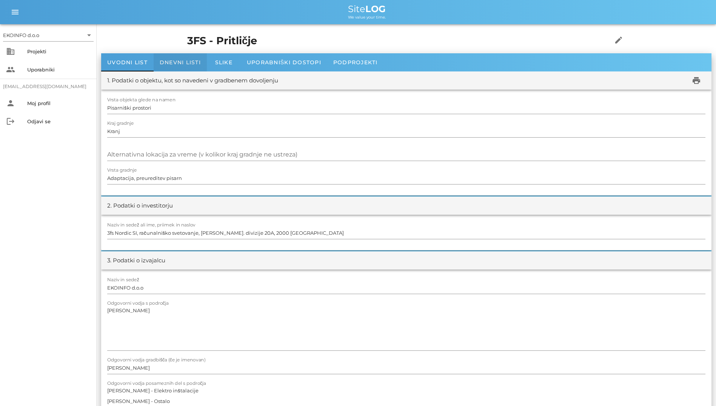
click at [162, 60] on span "Dnevni listi" at bounding box center [180, 62] width 41 height 7
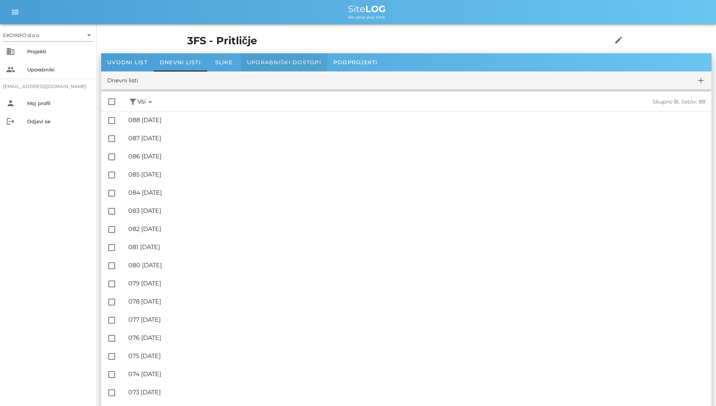
click at [275, 65] on span "Uporabniški dostopi" at bounding box center [284, 62] width 74 height 7
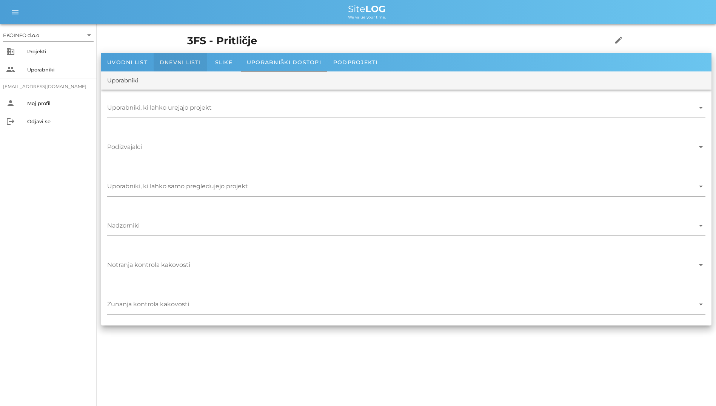
click at [187, 63] on span "Dnevni listi" at bounding box center [180, 62] width 41 height 7
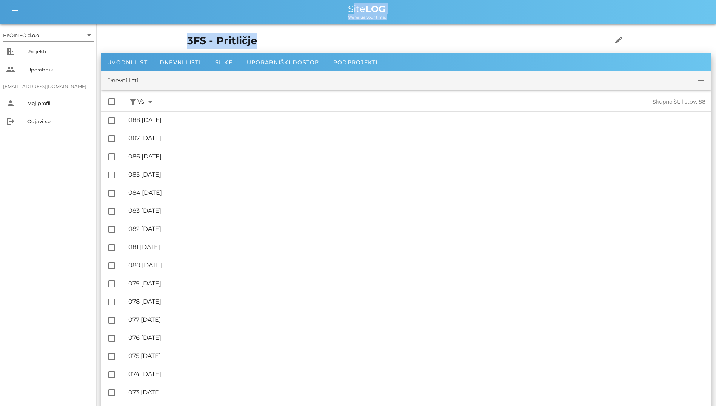
drag, startPoint x: 310, startPoint y: 40, endPoint x: 281, endPoint y: 9, distance: 42.0
drag, startPoint x: 281, startPoint y: 9, endPoint x: 233, endPoint y: 15, distance: 48.3
click at [233, 15] on div "We value your time." at bounding box center [367, 17] width 687 height 6
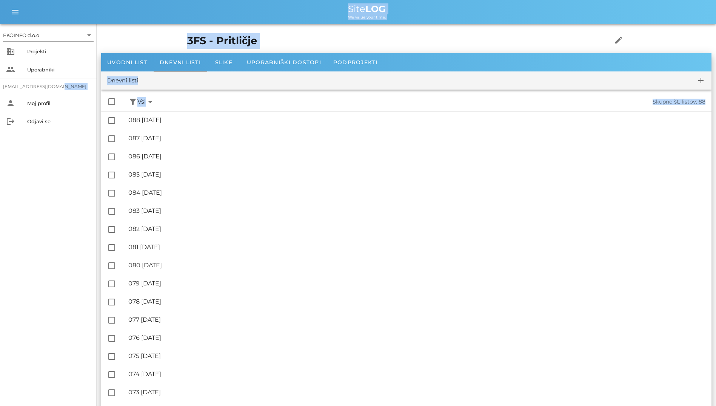
drag, startPoint x: -2, startPoint y: 306, endPoint x: 60, endPoint y: 168, distance: 150.4
click at [60, 168] on div "EKOINFO d.o.o arrow_drop_down business Projekti people Uporabniki [EMAIL_ADDRES…" at bounding box center [48, 214] width 97 height 381
